Goal: Information Seeking & Learning: Learn about a topic

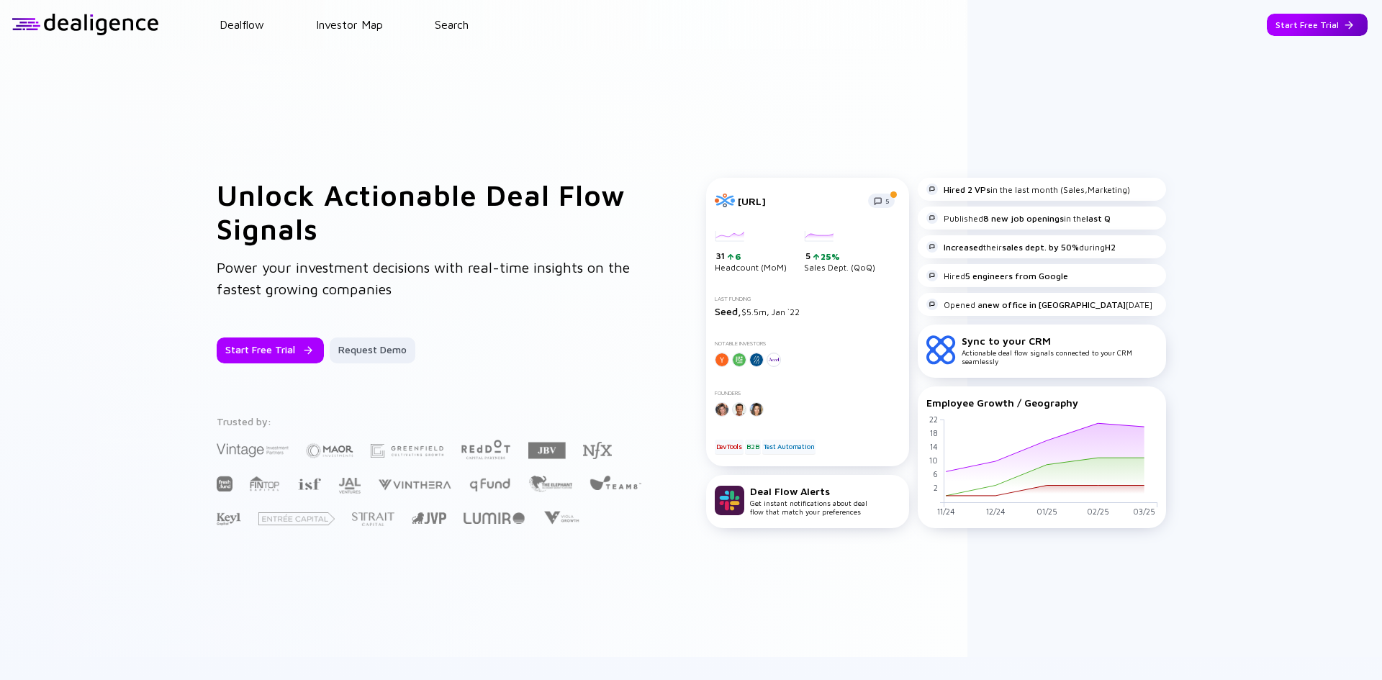
click at [1316, 22] on div "Start Free Trial" at bounding box center [1317, 25] width 101 height 22
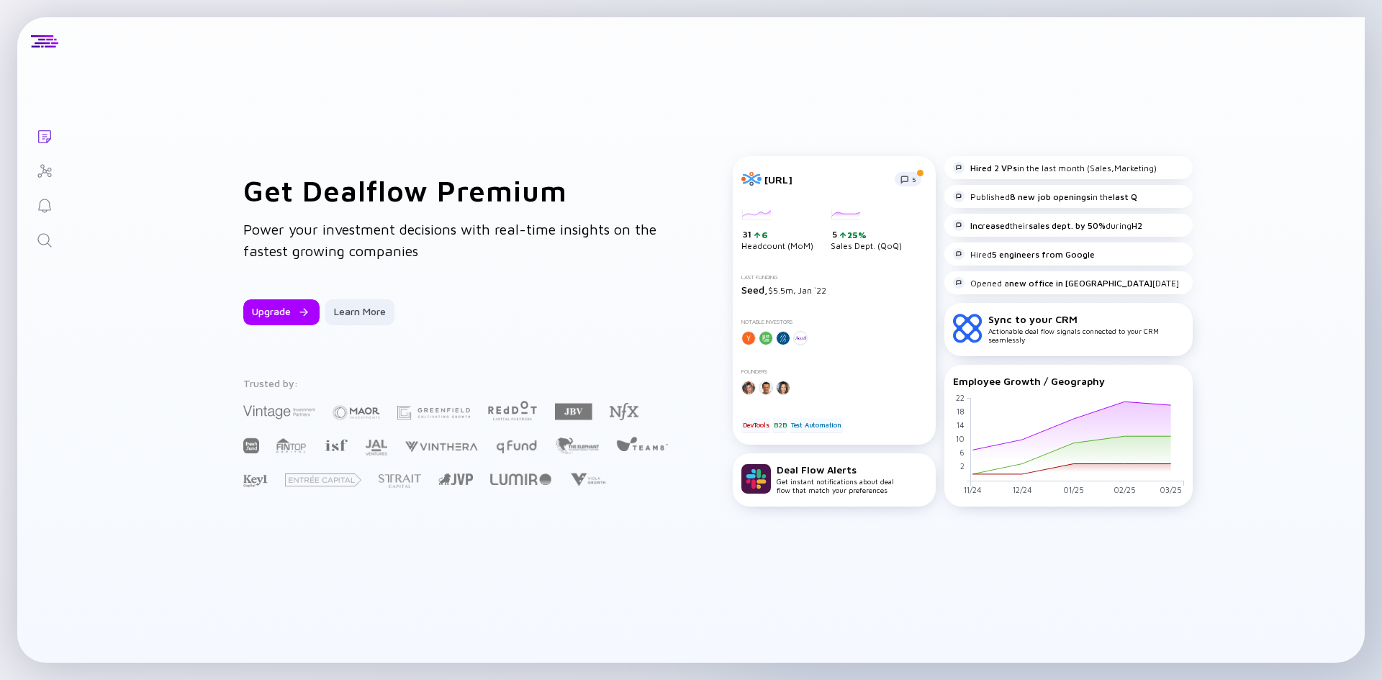
click at [49, 160] on link "Investor Map" at bounding box center [44, 170] width 54 height 35
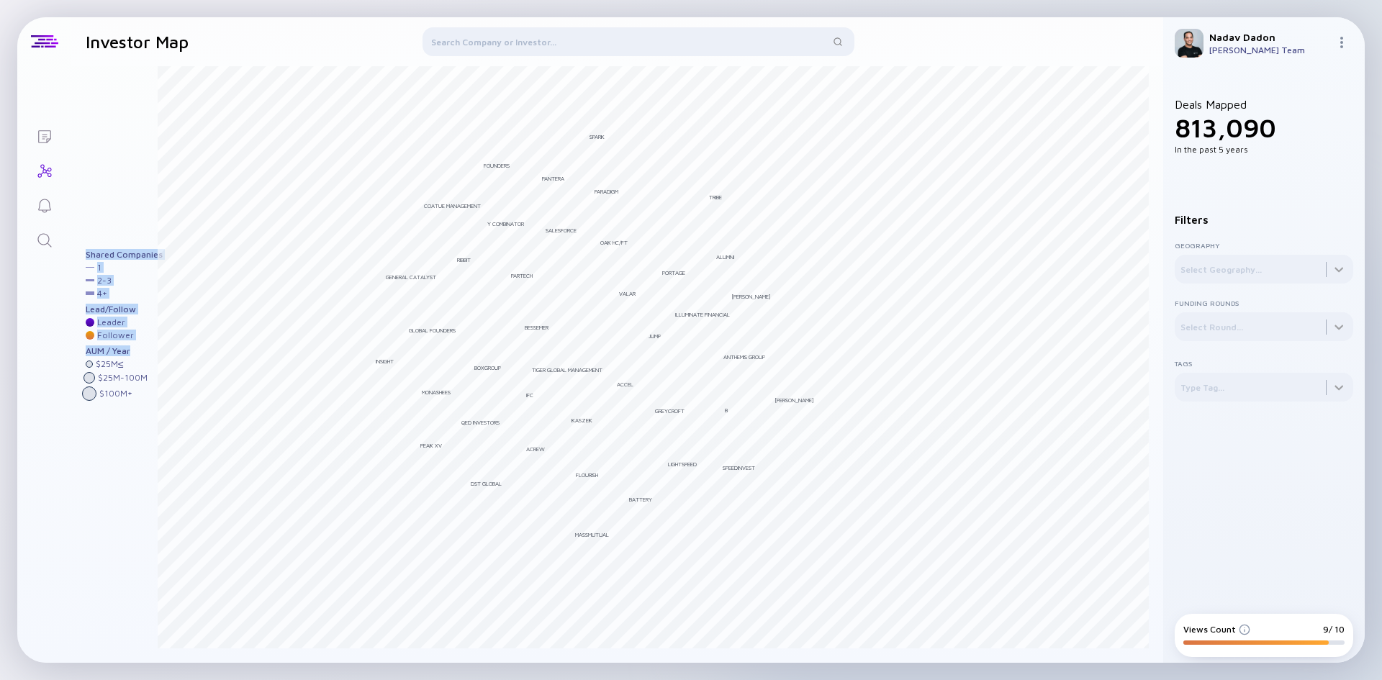
drag, startPoint x: 85, startPoint y: 351, endPoint x: 132, endPoint y: 348, distance: 46.9
click at [132, 348] on div "[PERSON_NAME] Bessemer Tiger Global Management MassMutual [PERSON_NAME] Battery…" at bounding box center [617, 364] width 1092 height 597
click at [1236, 260] on div at bounding box center [1264, 269] width 179 height 29
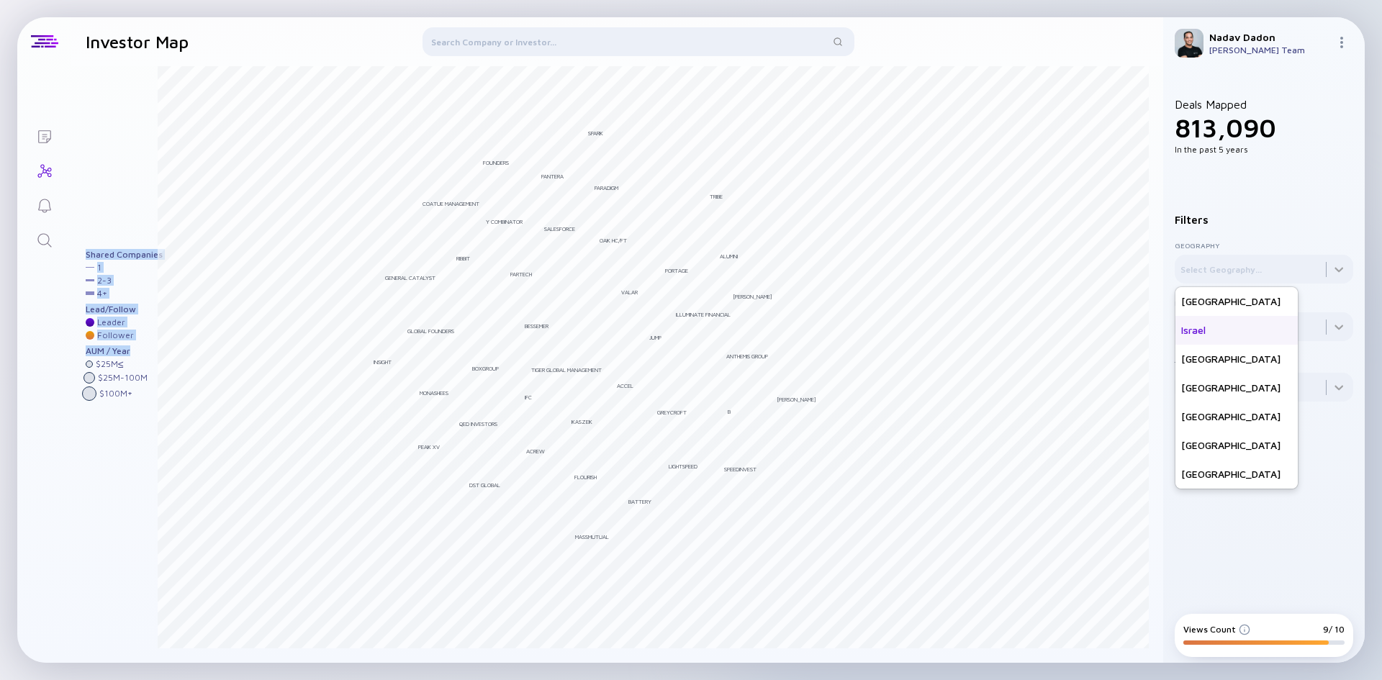
click at [1233, 335] on div "Israel" at bounding box center [1236, 330] width 122 height 29
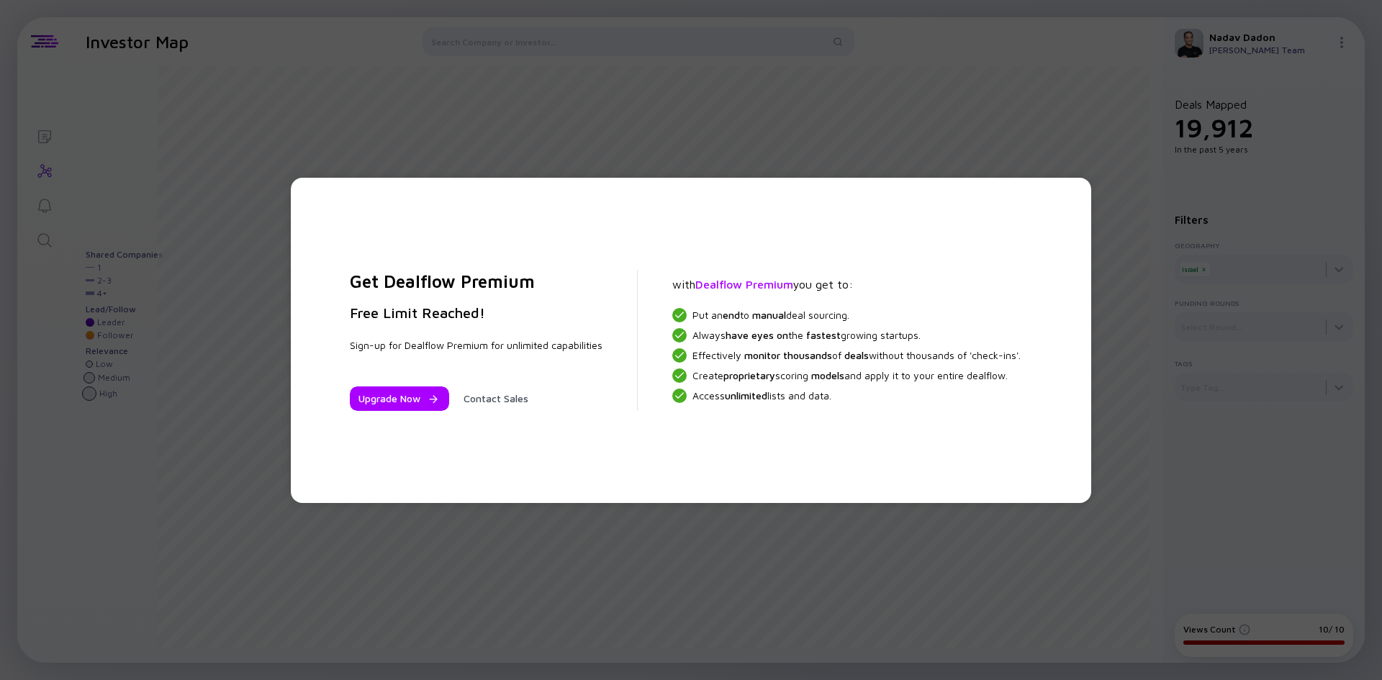
click at [1144, 142] on div "Get Dealflow Premium Free Limit Reached! Sign-up for Dealflow Premium for unlim…" at bounding box center [691, 340] width 1382 height 680
click at [351, 505] on div "Get Dealflow Premium Free Limit Reached! Sign-up for Dealflow Premium for unlim…" at bounding box center [691, 340] width 1382 height 680
drag, startPoint x: 616, startPoint y: 538, endPoint x: 716, endPoint y: 355, distance: 208.4
click at [617, 538] on div "Get Dealflow Premium Free Limit Reached! Sign-up for Dealflow Premium for unlim…" at bounding box center [691, 340] width 1382 height 680
click at [841, 36] on div "Get Dealflow Premium Free Limit Reached! Sign-up for Dealflow Premium for unlim…" at bounding box center [691, 340] width 1382 height 680
